Goal: Check status: Check status

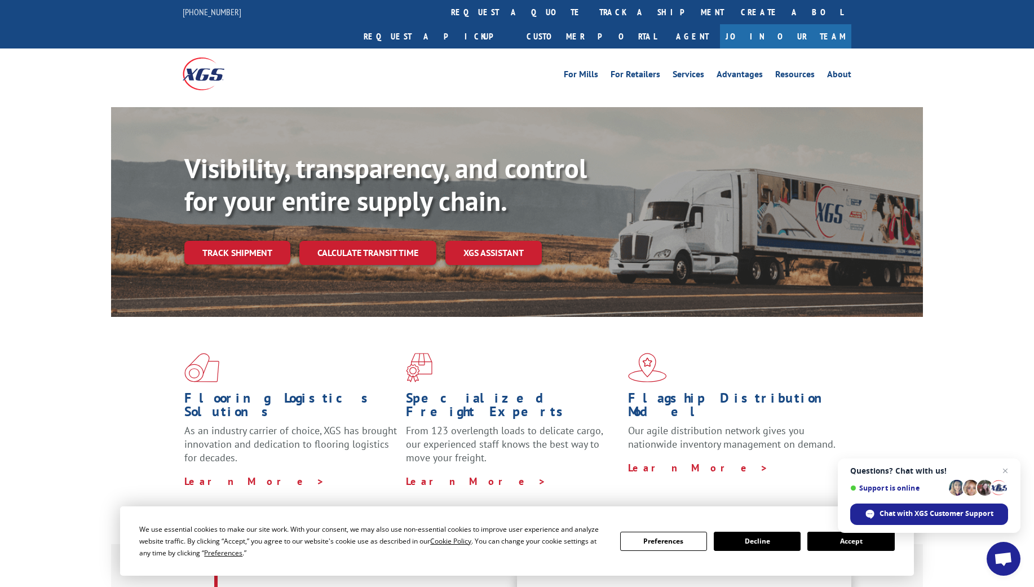
click at [591, 15] on link "track a shipment" at bounding box center [661, 12] width 141 height 24
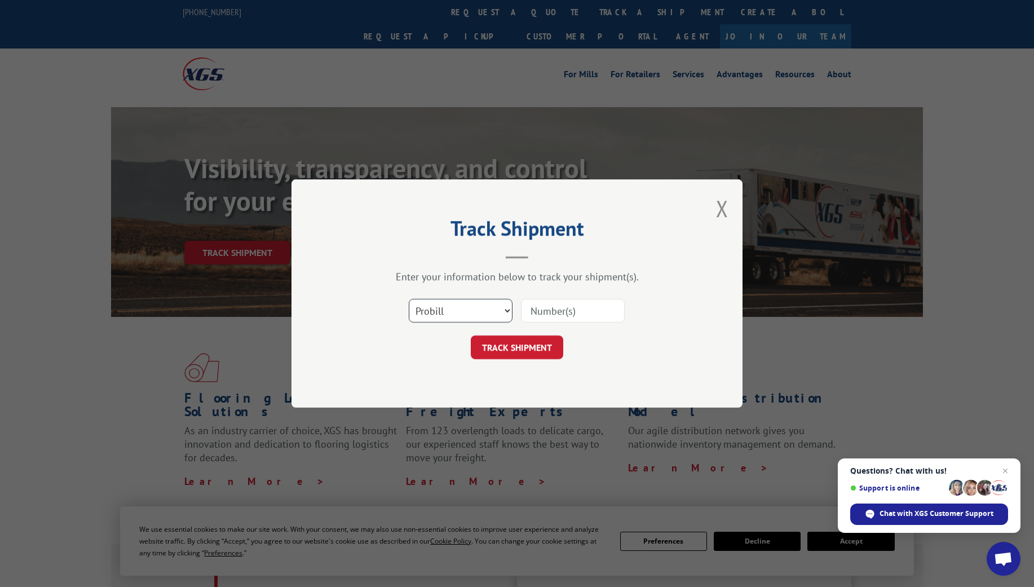
select select "bol"
click at [545, 310] on input at bounding box center [573, 311] width 104 height 24
type input "28444635"
click at [516, 347] on button "TRACK SHIPMENT" at bounding box center [517, 347] width 92 height 24
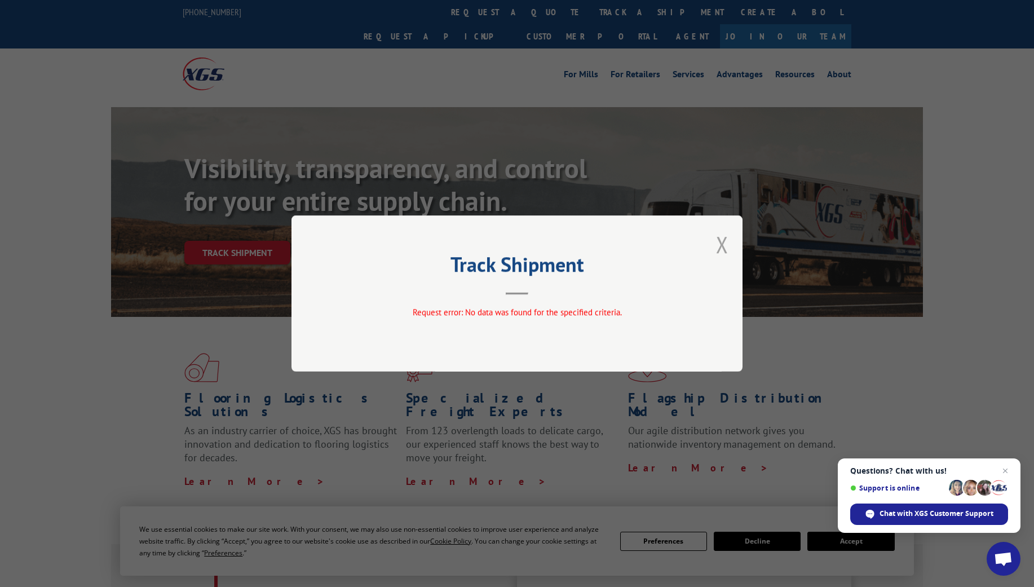
click at [727, 245] on button "Close modal" at bounding box center [722, 244] width 12 height 30
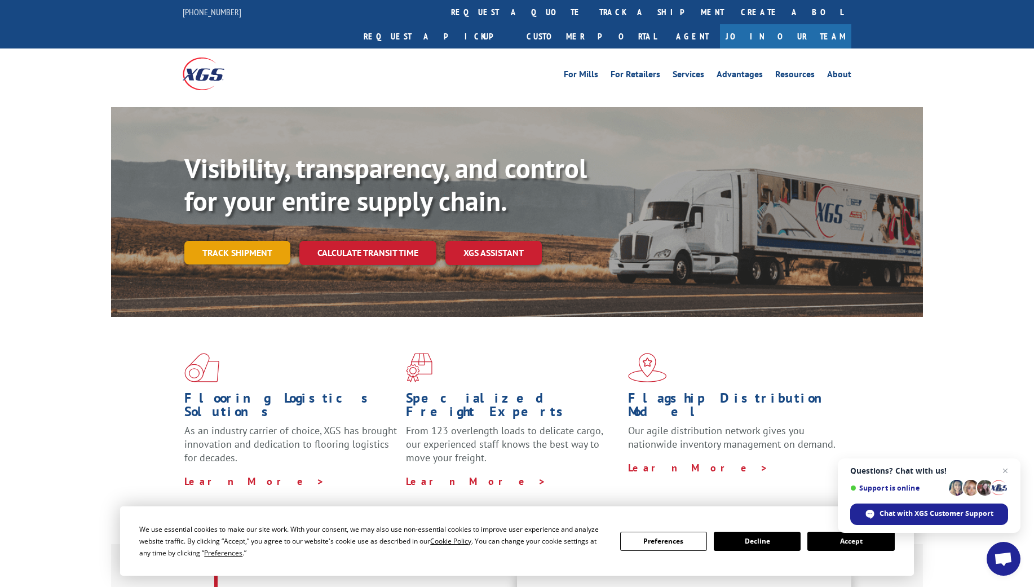
click at [260, 241] on link "Track shipment" at bounding box center [237, 253] width 106 height 24
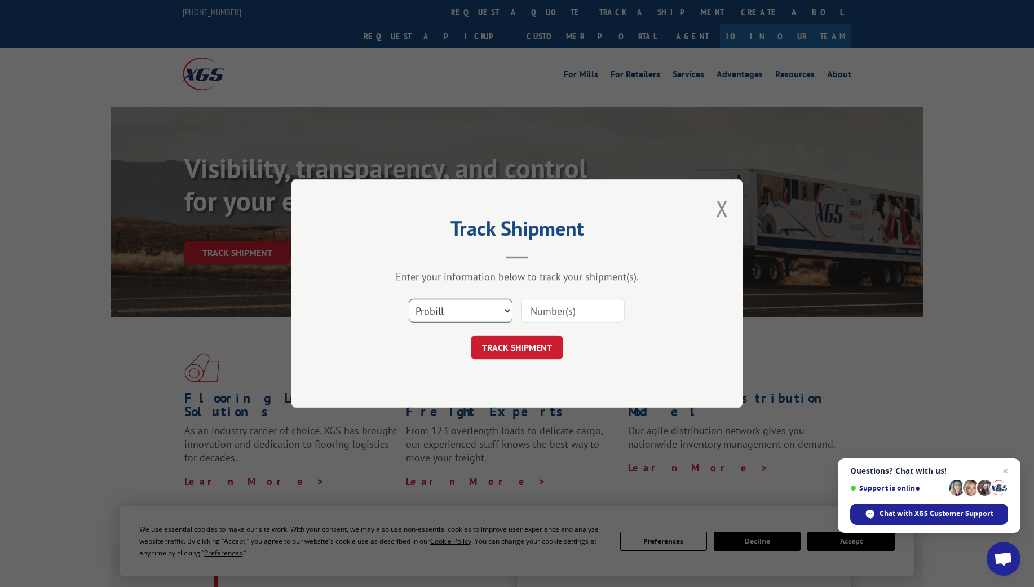
select select "bol"
click at [557, 309] on input at bounding box center [573, 311] width 104 height 24
type input "28444635"
click at [516, 347] on button "TRACK SHIPMENT" at bounding box center [517, 347] width 92 height 24
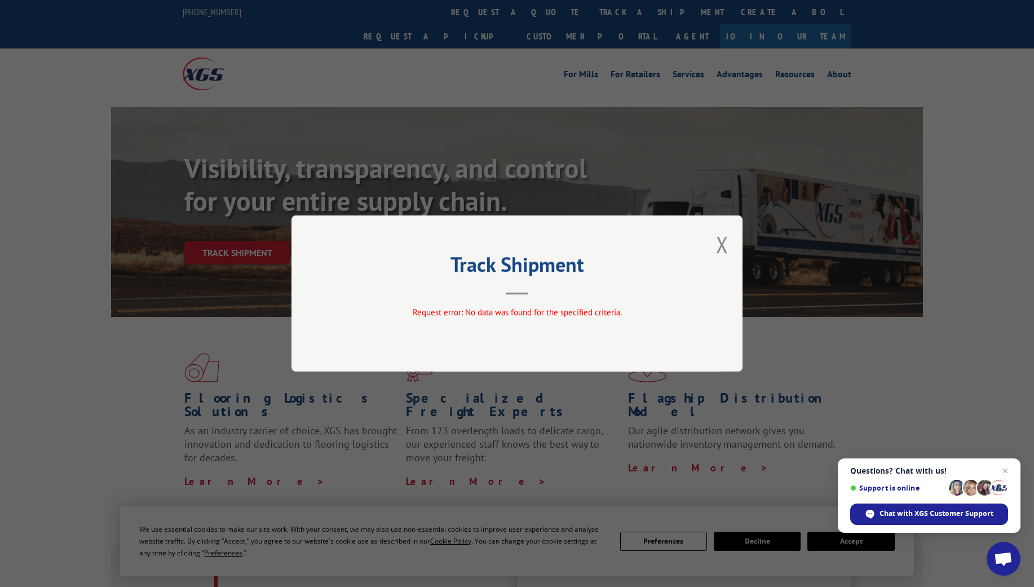
drag, startPoint x: 718, startPoint y: 246, endPoint x: 708, endPoint y: 252, distance: 11.6
click at [718, 246] on button "Close modal" at bounding box center [722, 244] width 12 height 30
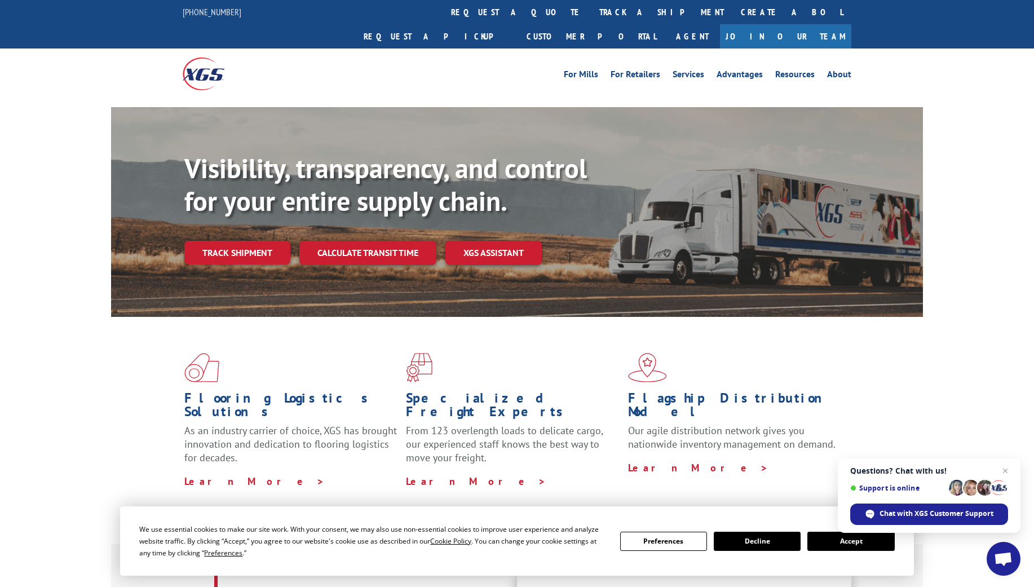
drag, startPoint x: 247, startPoint y: 224, endPoint x: 260, endPoint y: 236, distance: 18.0
click at [247, 241] on link "Track shipment" at bounding box center [237, 253] width 106 height 24
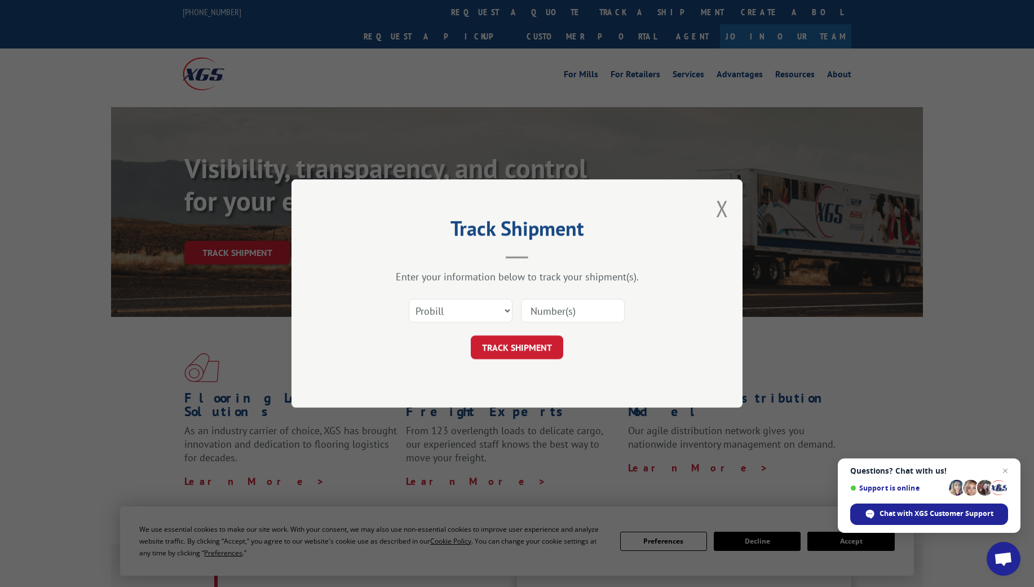
click at [552, 311] on input at bounding box center [573, 311] width 104 height 24
type input "28444635"
click at [516, 347] on button "TRACK SHIPMENT" at bounding box center [517, 347] width 92 height 24
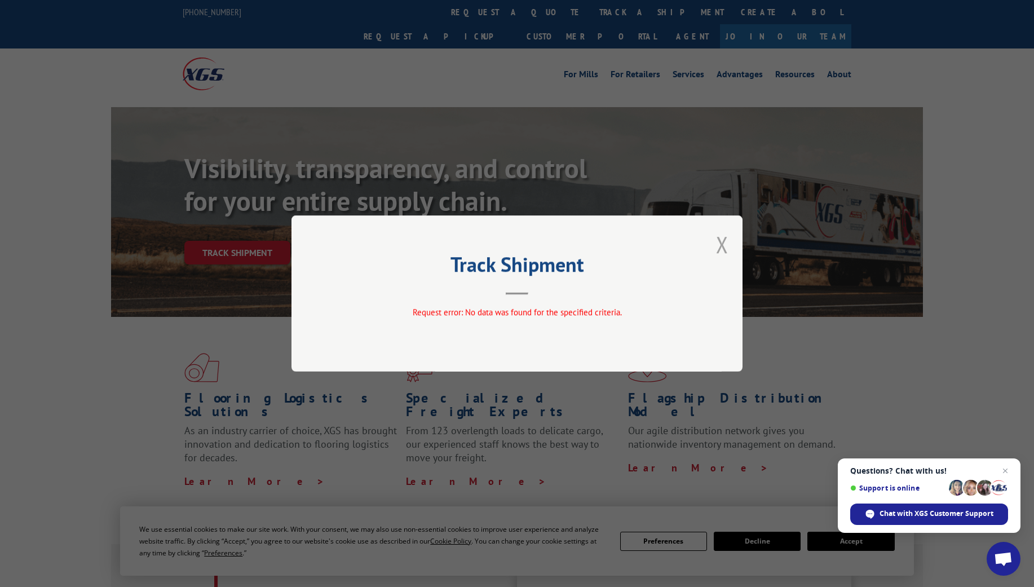
drag, startPoint x: 731, startPoint y: 247, endPoint x: 719, endPoint y: 247, distance: 11.8
click at [731, 247] on div "Track Shipment Request error: No data was found for the specified criteria." at bounding box center [516, 293] width 451 height 156
click at [719, 247] on button "Close modal" at bounding box center [722, 244] width 12 height 30
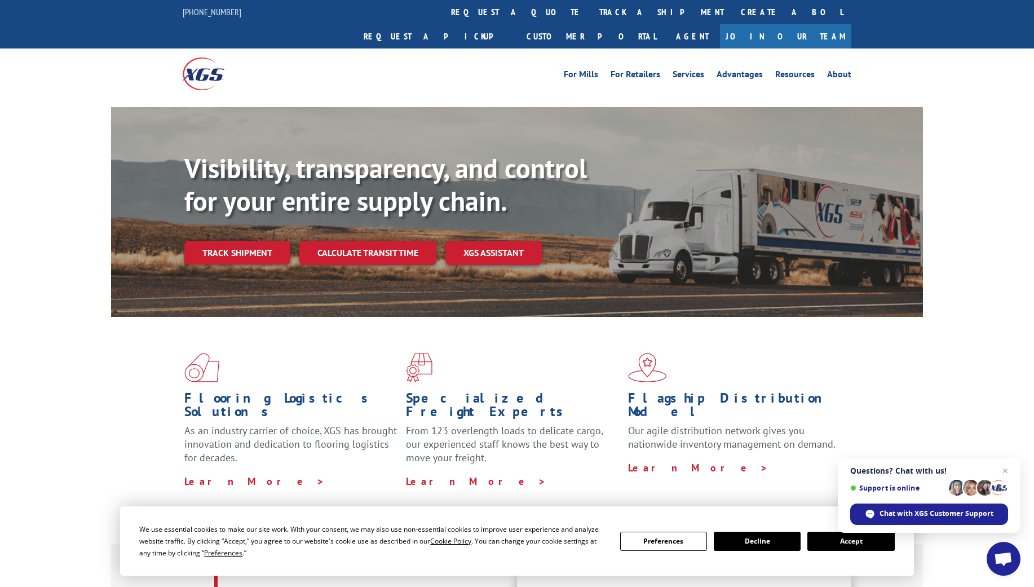
click at [205, 241] on link "Track shipment" at bounding box center [237, 253] width 106 height 24
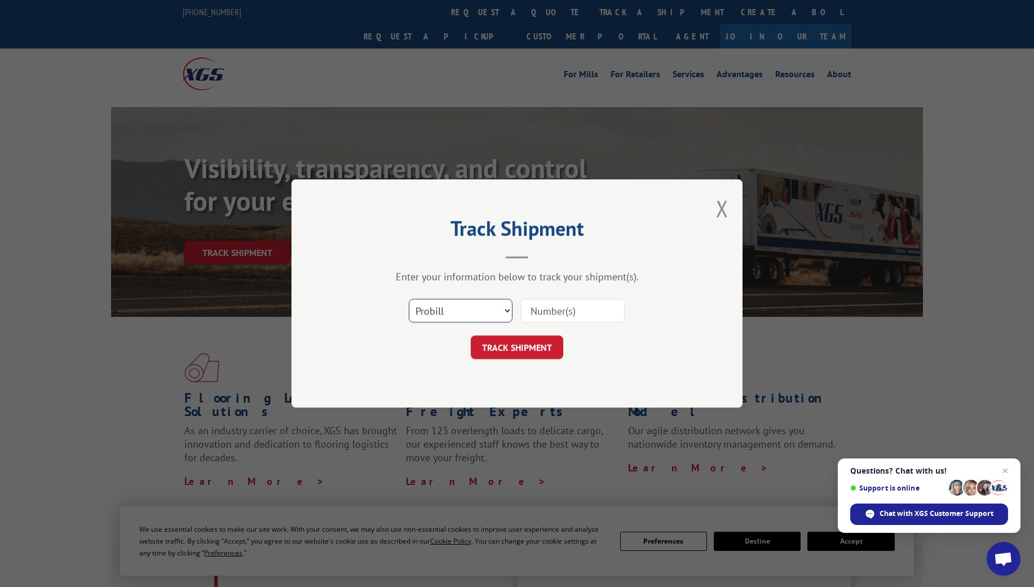
select select "po"
click at [565, 312] on input at bounding box center [573, 311] width 104 height 24
type input "1945"
click at [516, 347] on button "TRACK SHIPMENT" at bounding box center [517, 347] width 92 height 24
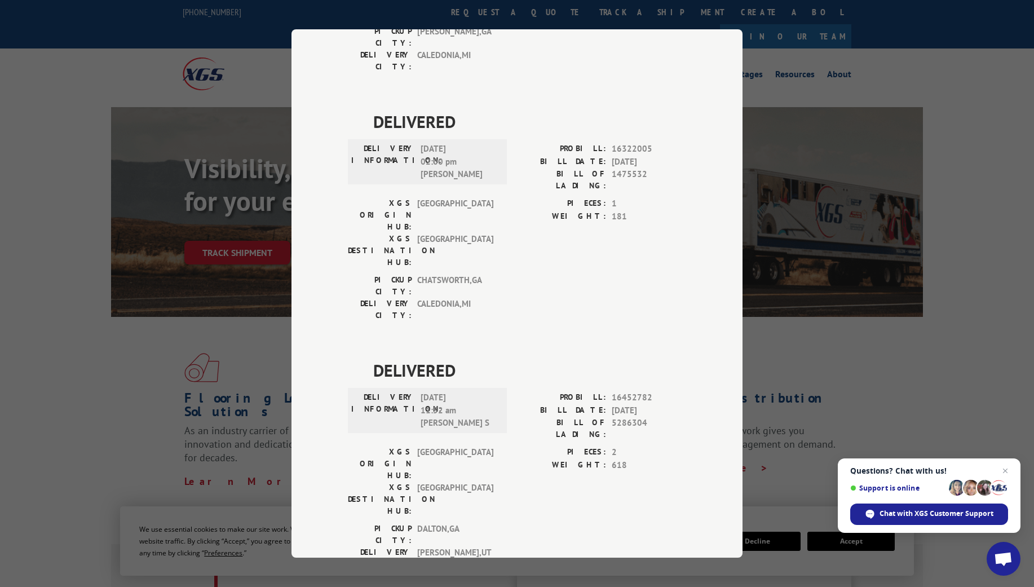
scroll to position [1257, 0]
click at [813, 357] on div "Track Shipment DELIVERED DELIVERY INFORMATION: [DATE] 02:00 pm GL PROBILL: 1427…" at bounding box center [517, 293] width 1034 height 587
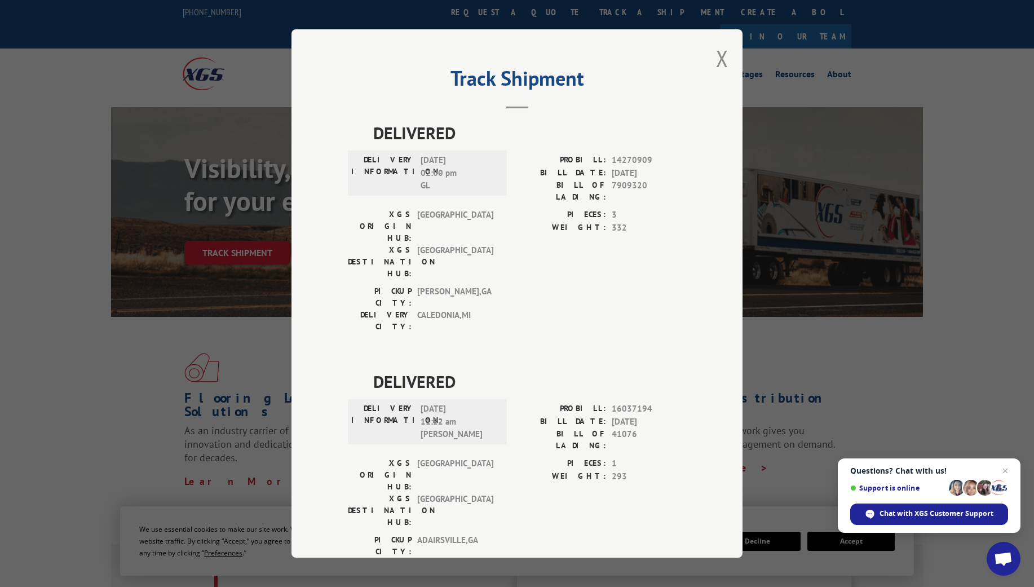
scroll to position [0, 0]
click at [724, 54] on button "Close modal" at bounding box center [722, 58] width 12 height 30
